Goal: Information Seeking & Learning: Understand process/instructions

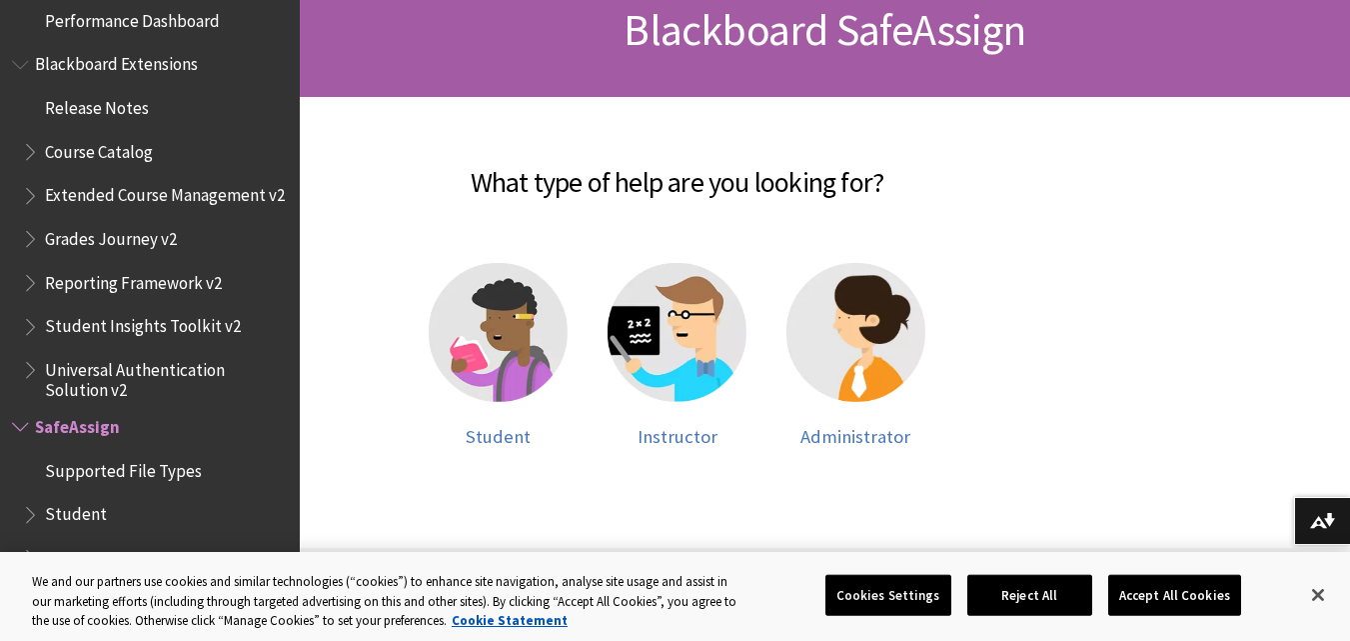
scroll to position [374, 0]
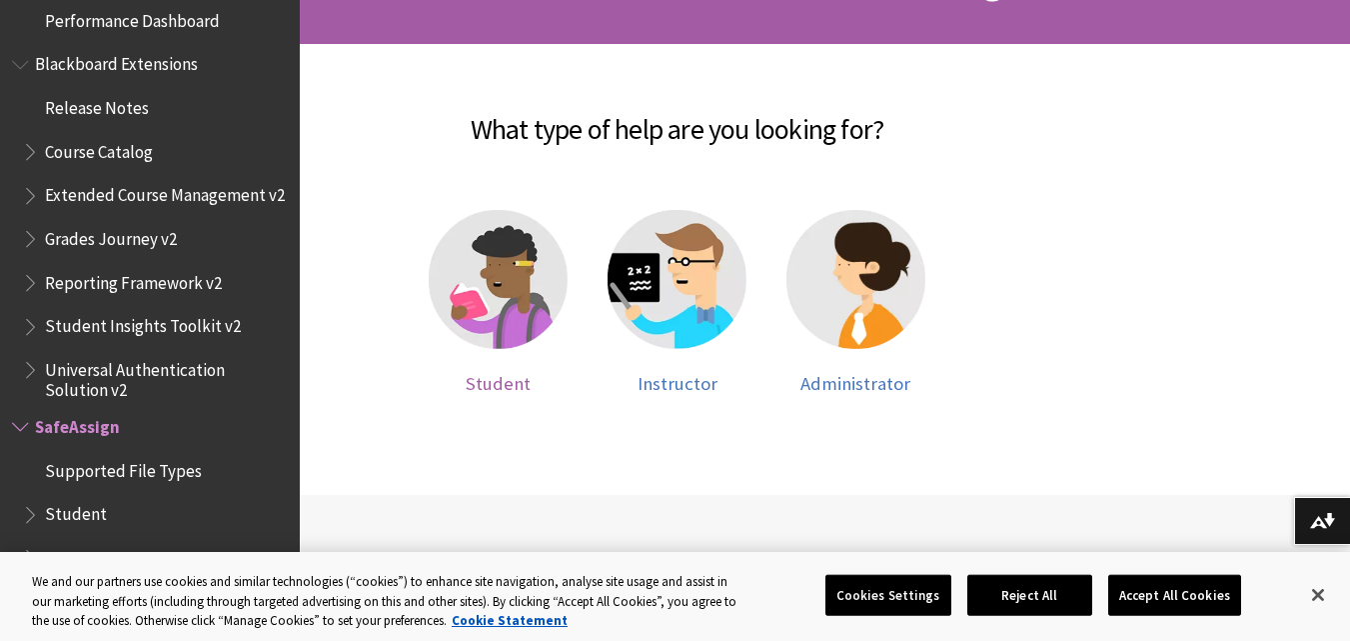
click at [531, 312] on img at bounding box center [498, 279] width 139 height 139
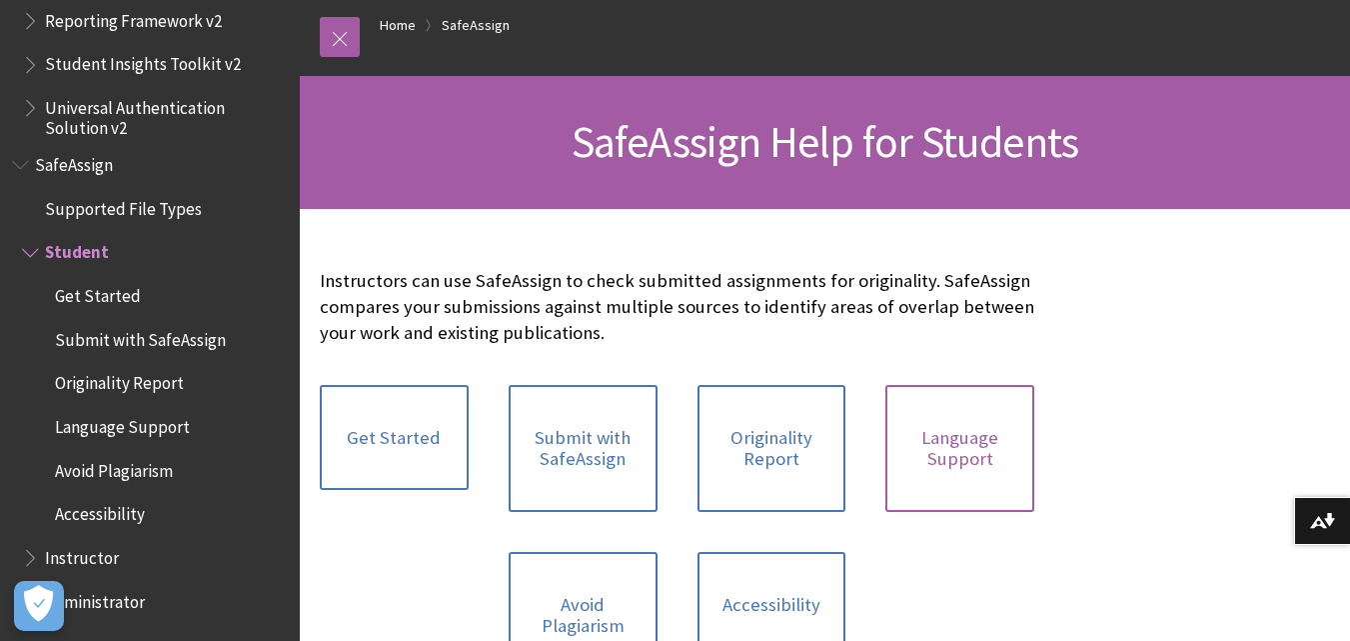
scroll to position [167, 0]
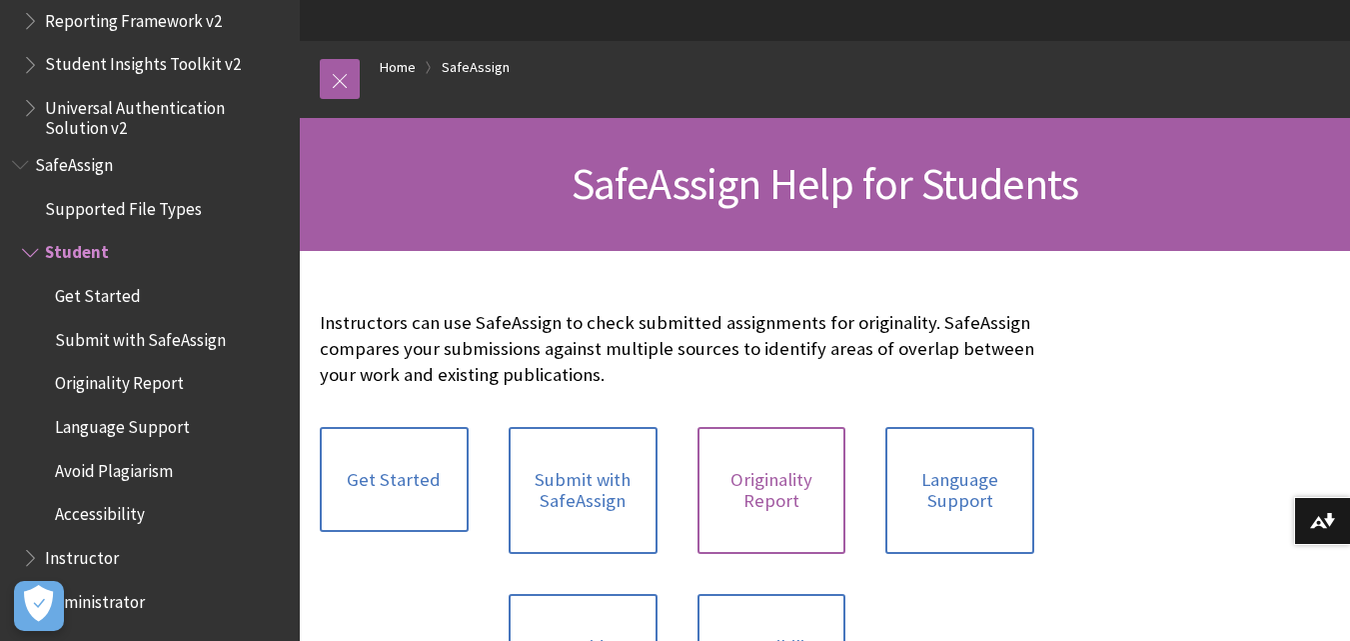
click at [795, 473] on link "Originality Report" at bounding box center [772, 490] width 149 height 127
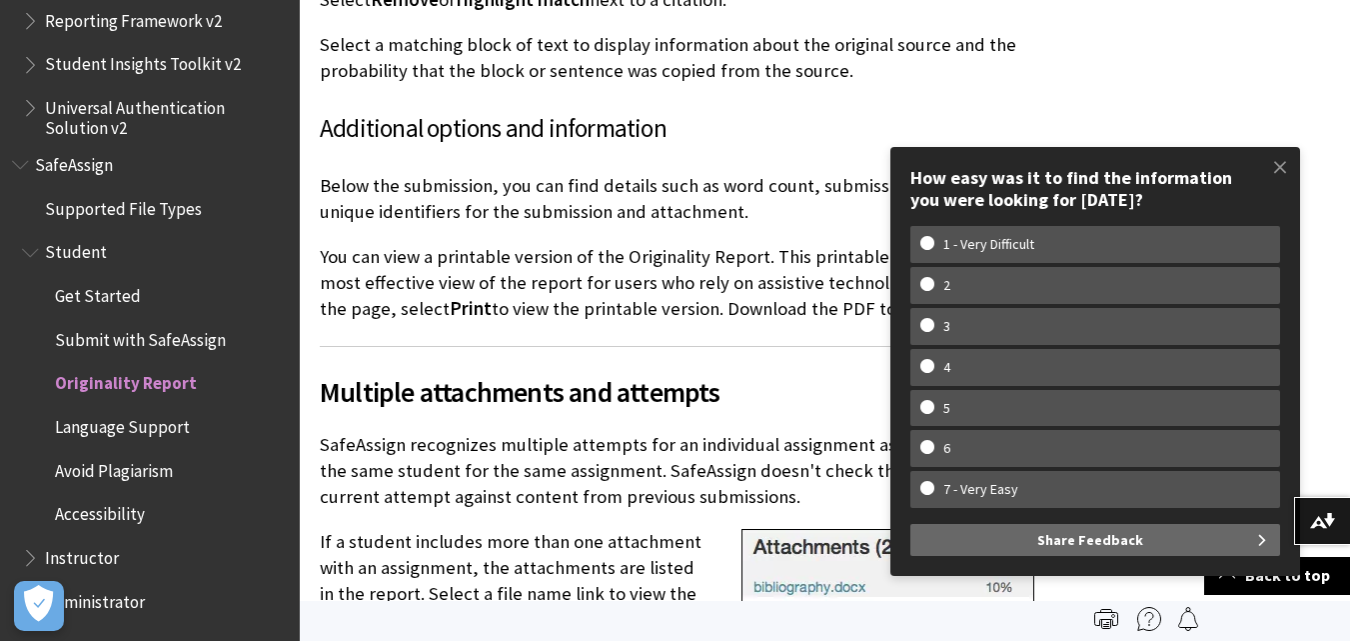
scroll to position [4998, 0]
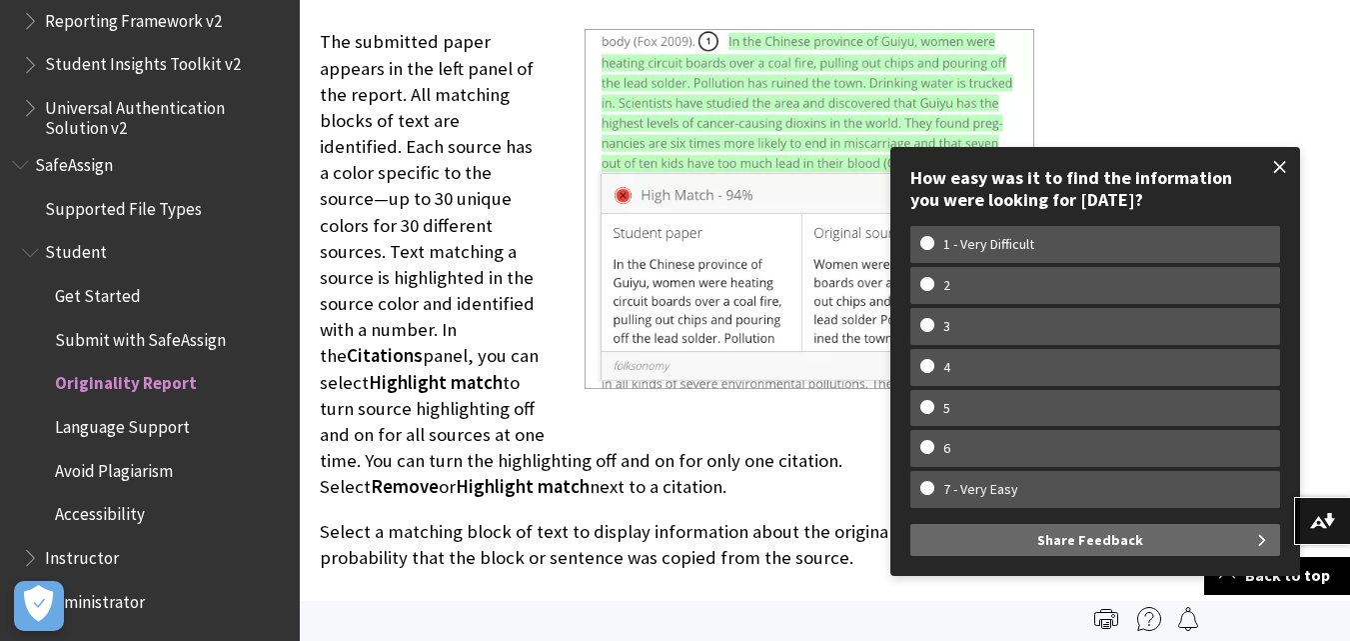
click at [1278, 160] on span at bounding box center [1281, 167] width 42 height 42
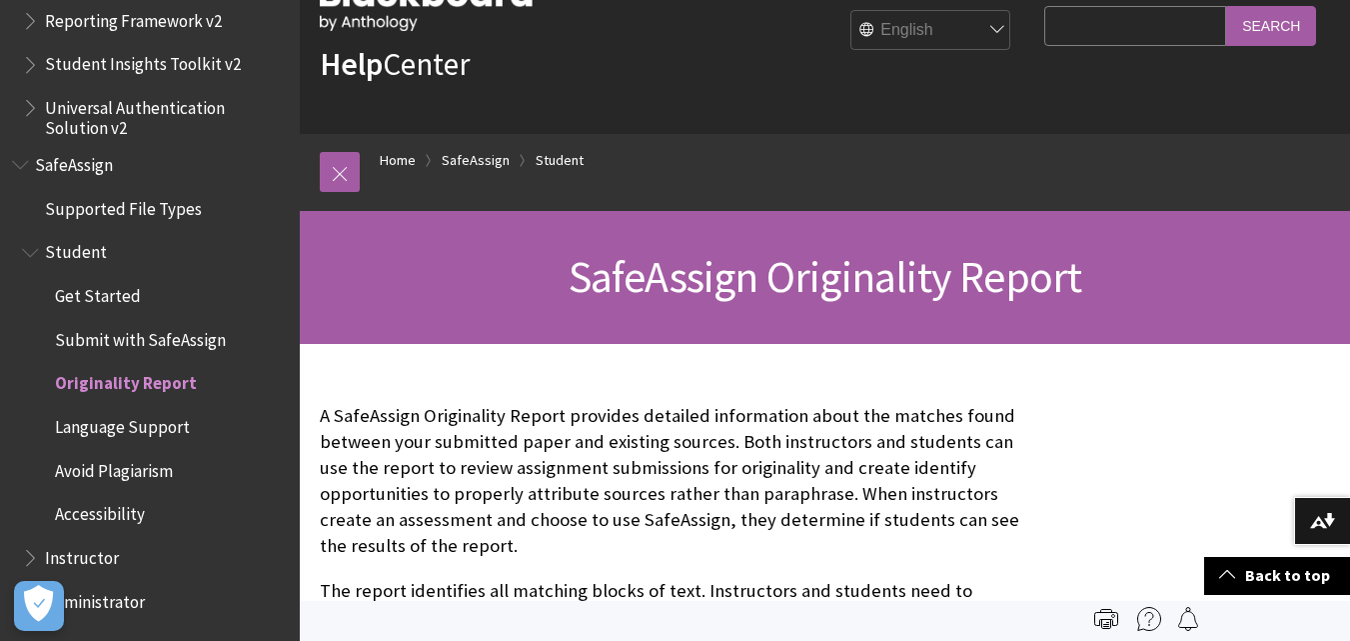
scroll to position [0, 0]
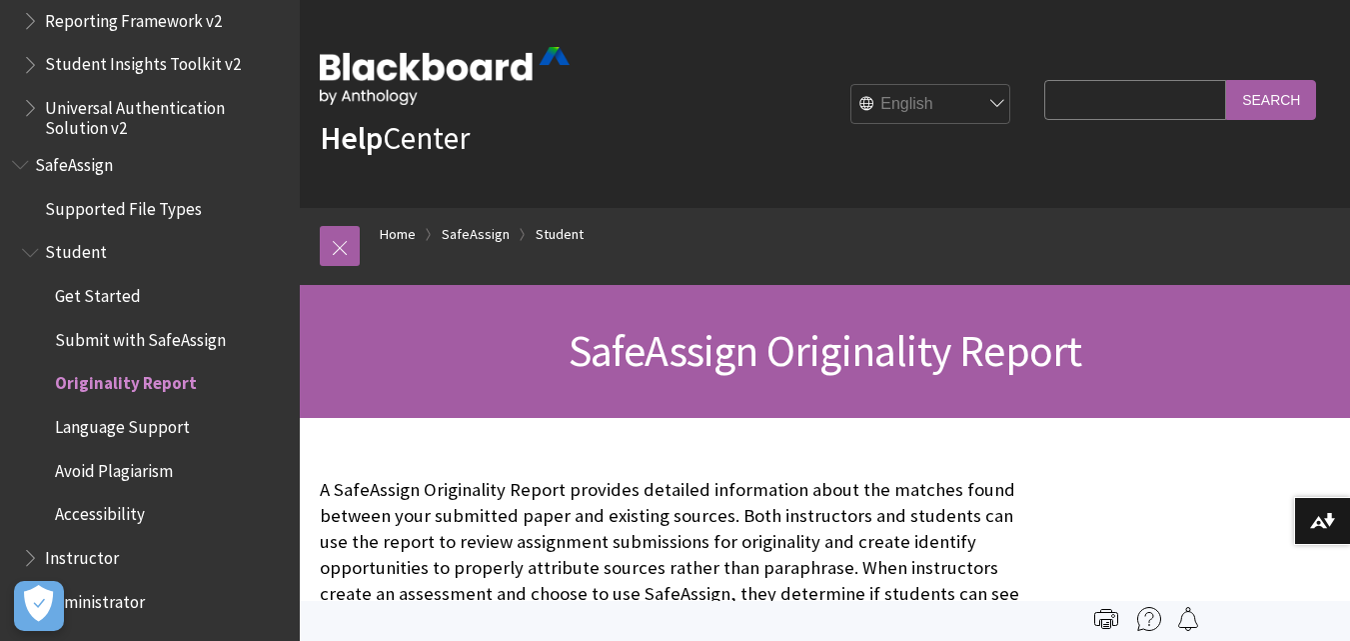
click at [428, 74] on img at bounding box center [445, 76] width 250 height 58
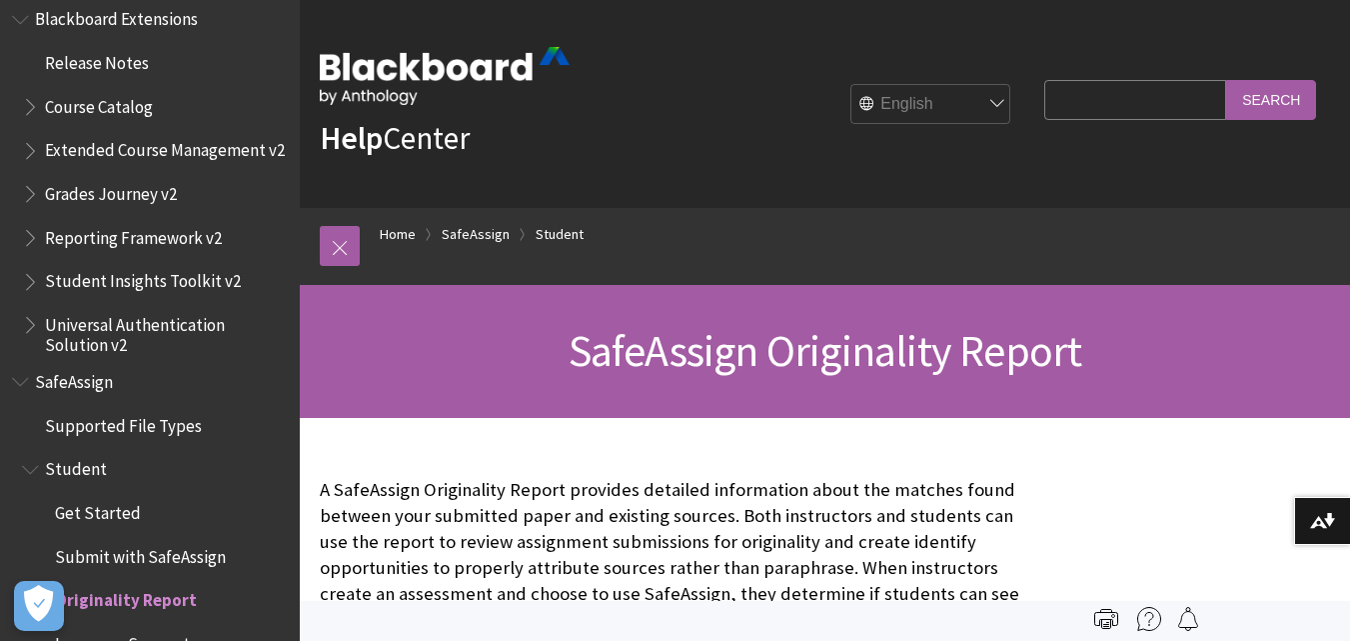
scroll to position [2401, 0]
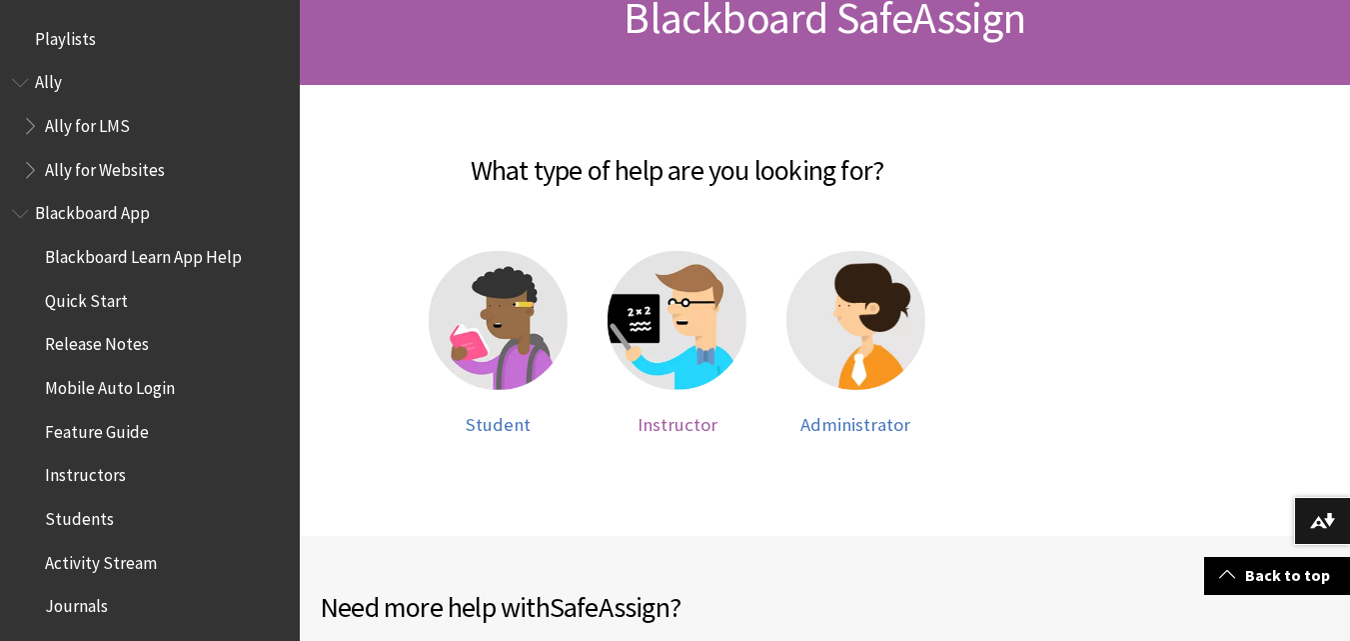
scroll to position [2139, 0]
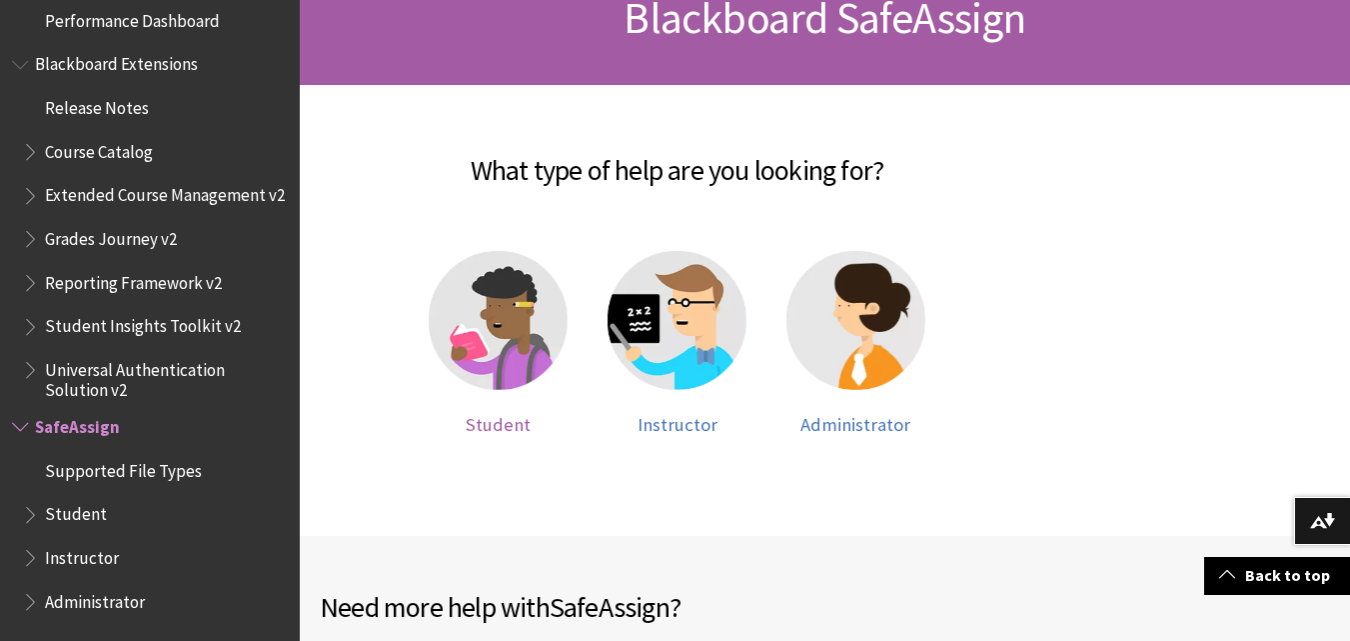
click at [456, 329] on img at bounding box center [498, 320] width 139 height 139
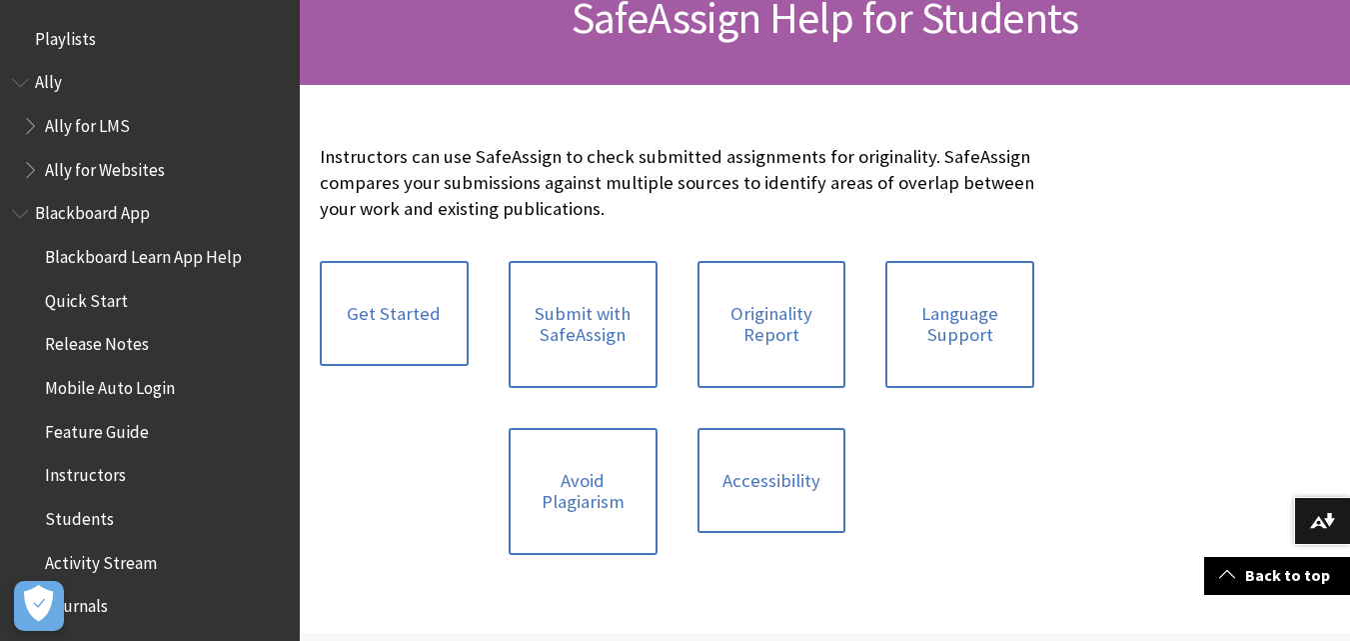
scroll to position [2401, 0]
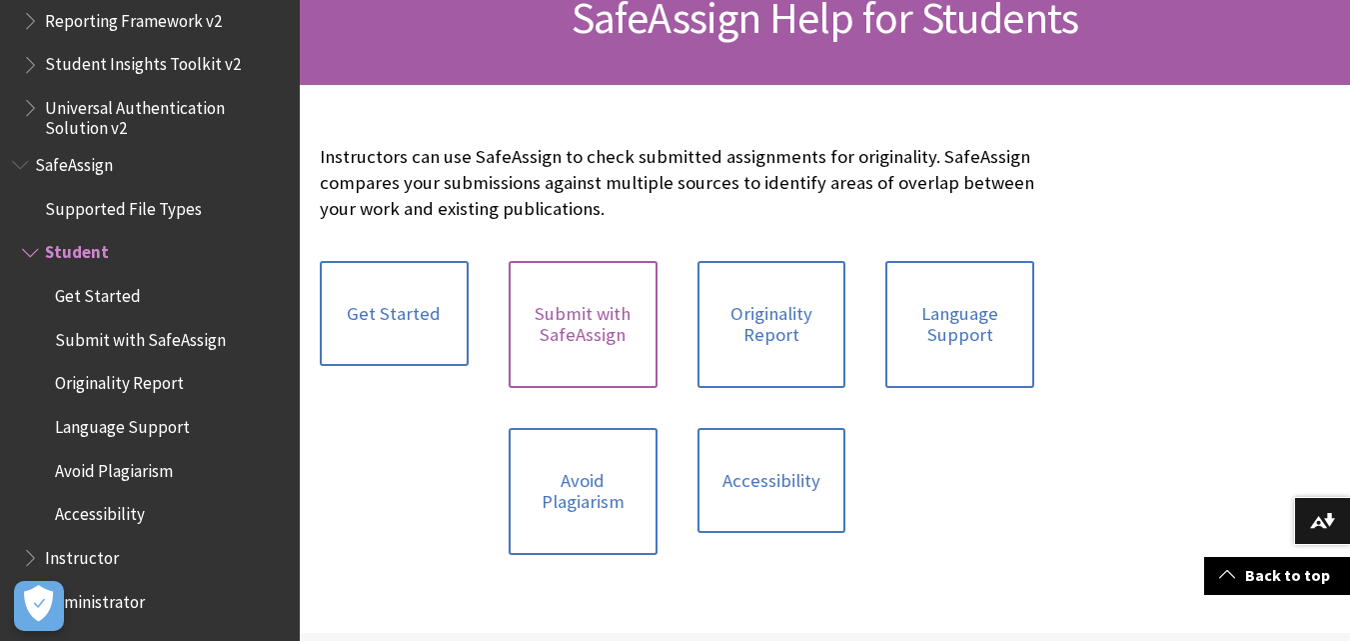
click at [595, 308] on link "Submit with SafeAssign" at bounding box center [583, 324] width 149 height 127
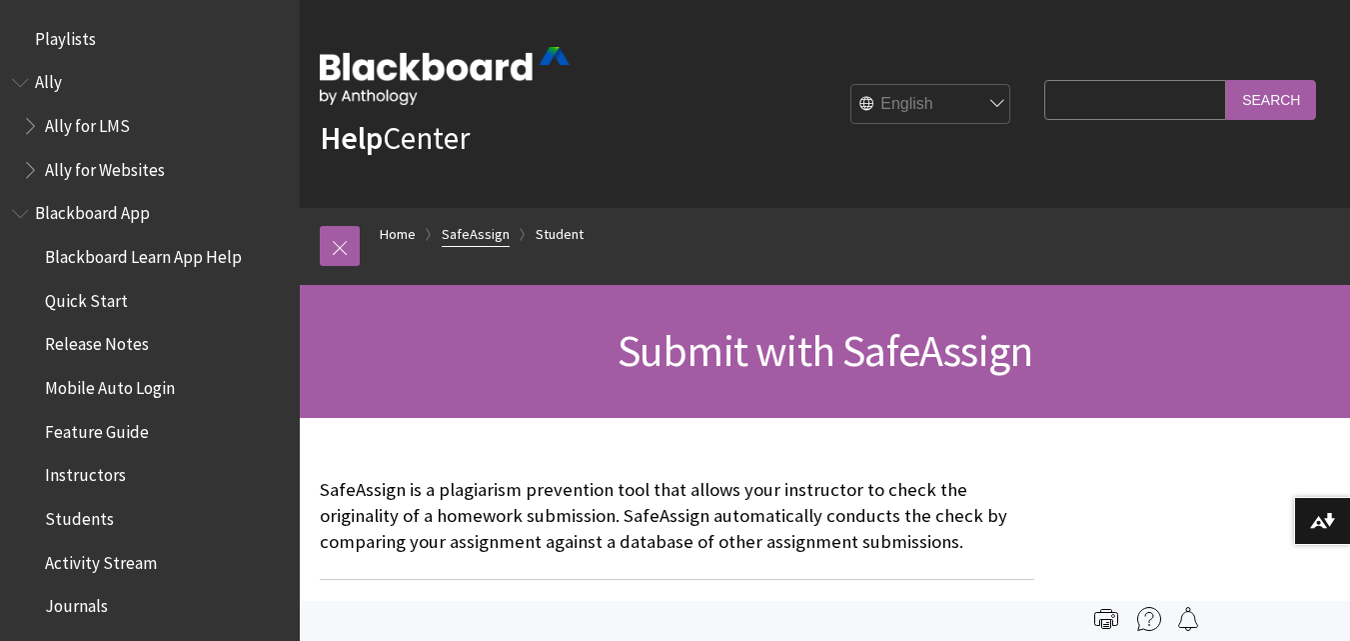
click at [480, 231] on link "SafeAssign" at bounding box center [476, 234] width 68 height 25
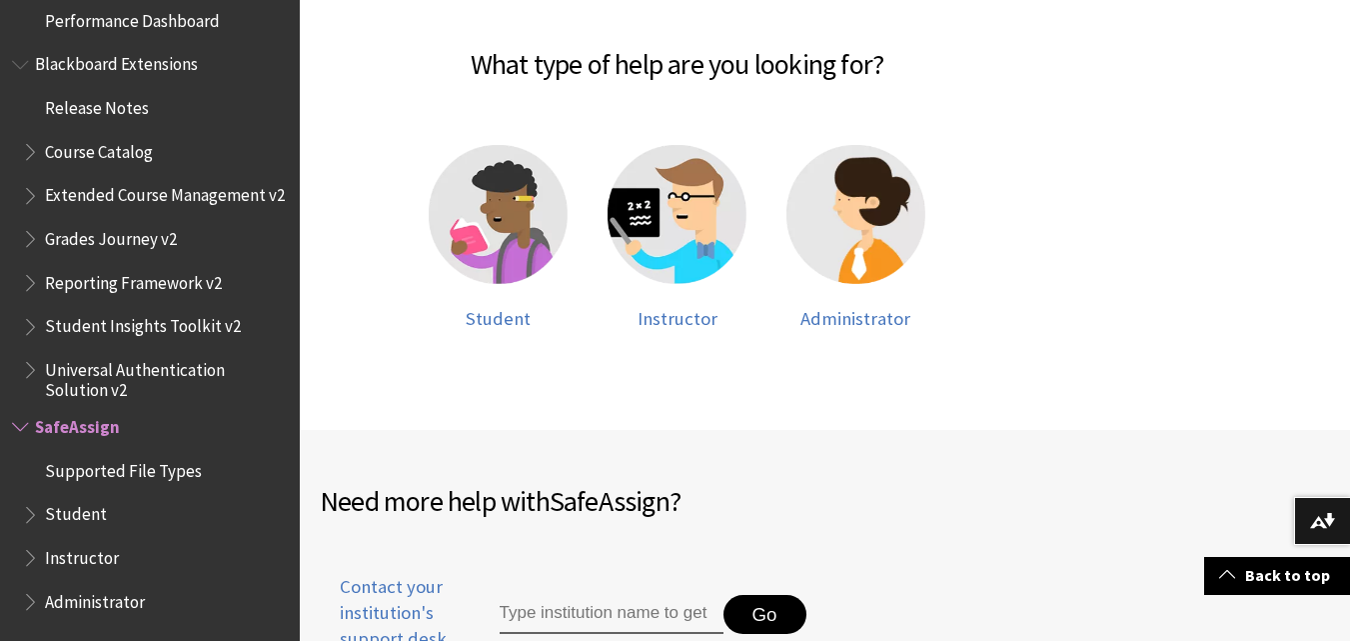
scroll to position [325, 0]
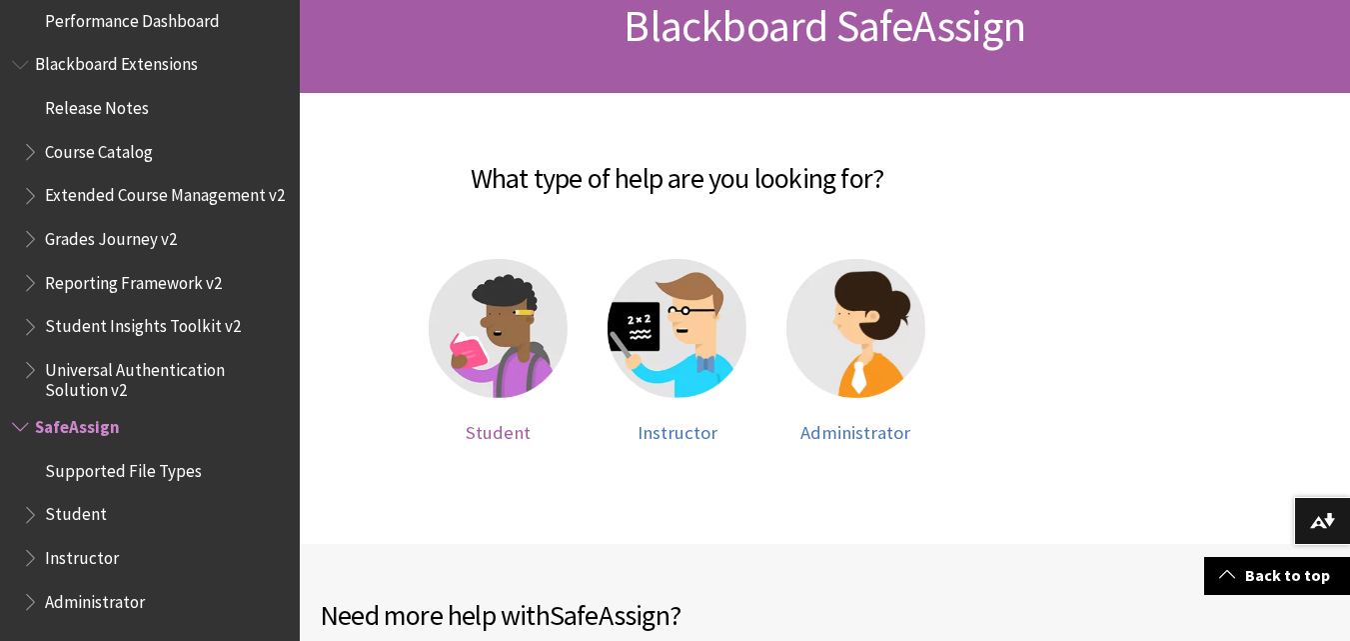
click at [496, 341] on img at bounding box center [498, 328] width 139 height 139
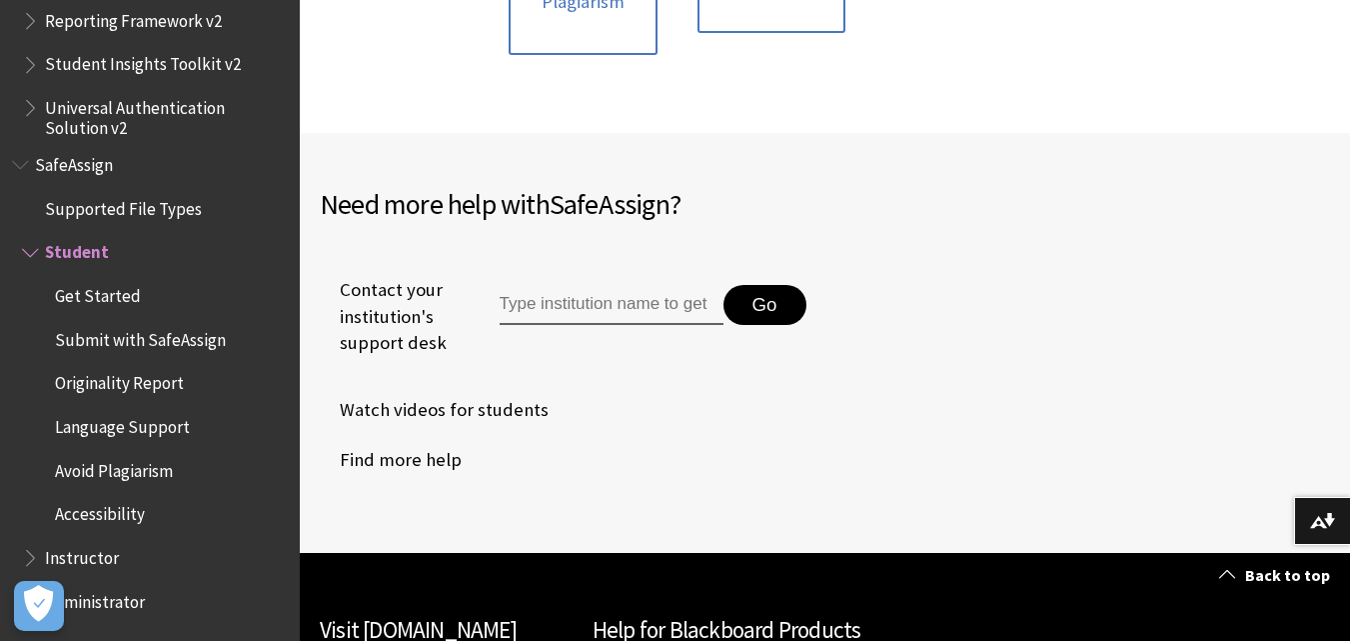
scroll to position [500, 0]
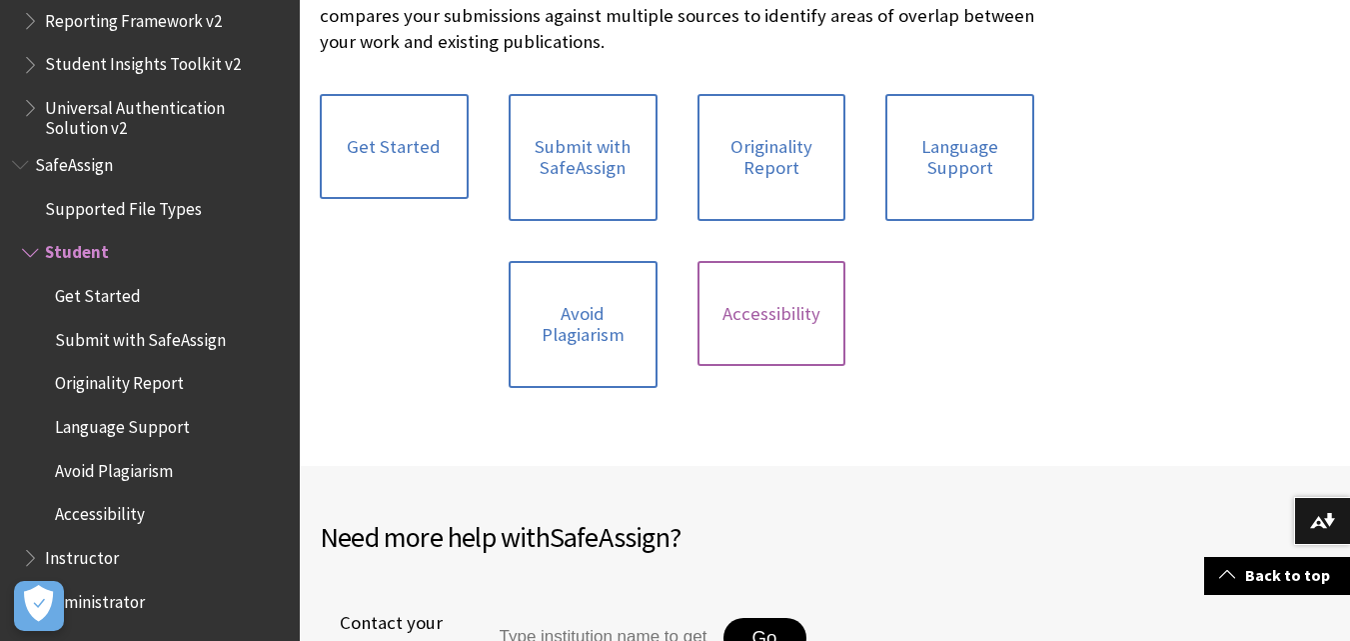
click at [772, 312] on link "Accessibility" at bounding box center [772, 314] width 149 height 106
